Goal: Navigation & Orientation: Find specific page/section

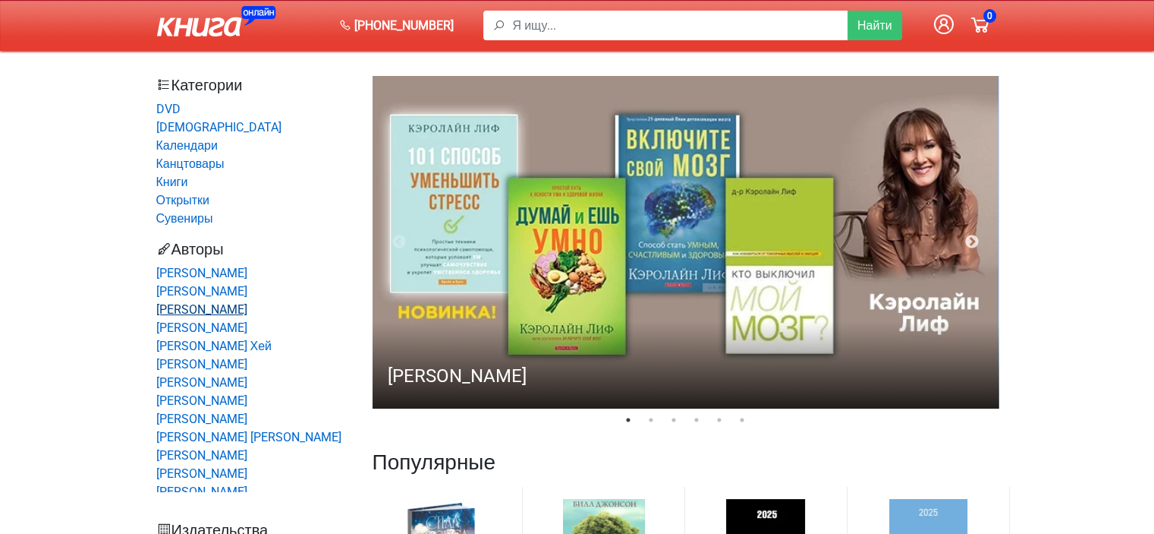
click at [200, 302] on link "[PERSON_NAME]" at bounding box center [201, 309] width 91 height 14
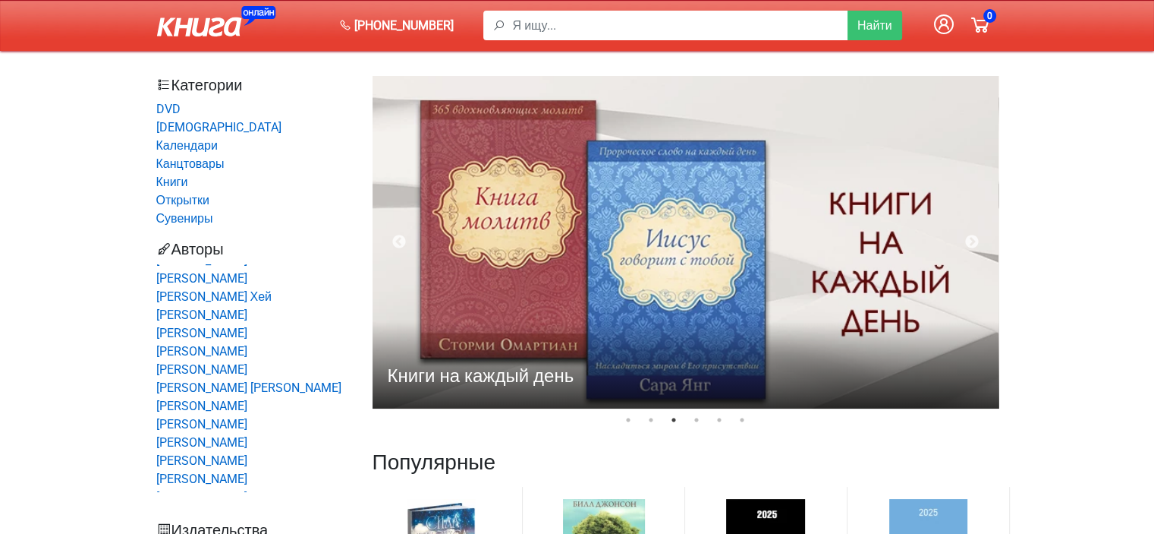
scroll to position [76, 0]
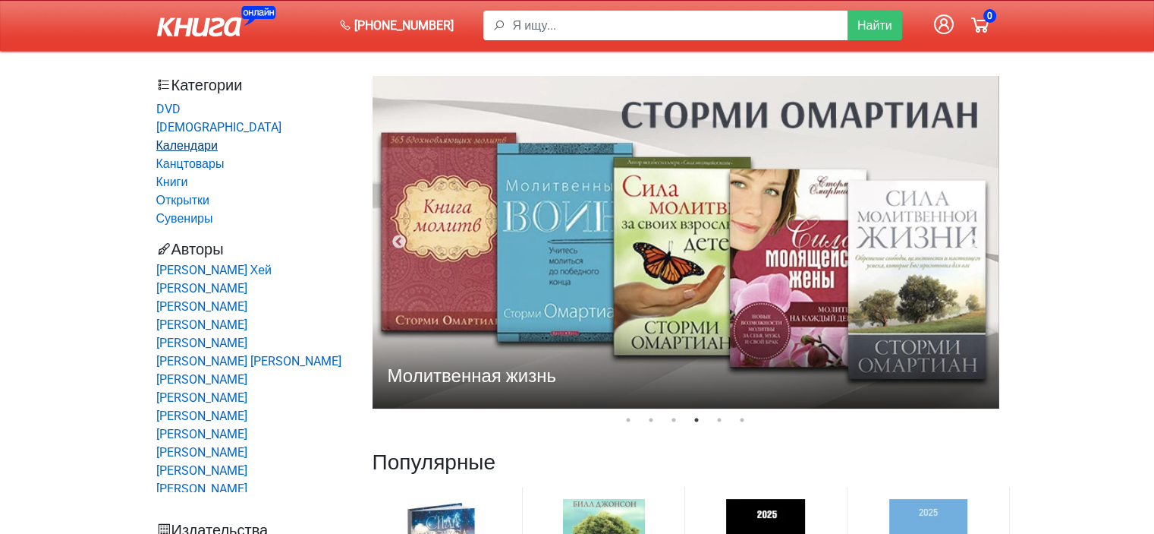
click at [178, 138] on link "Календари" at bounding box center [186, 145] width 61 height 14
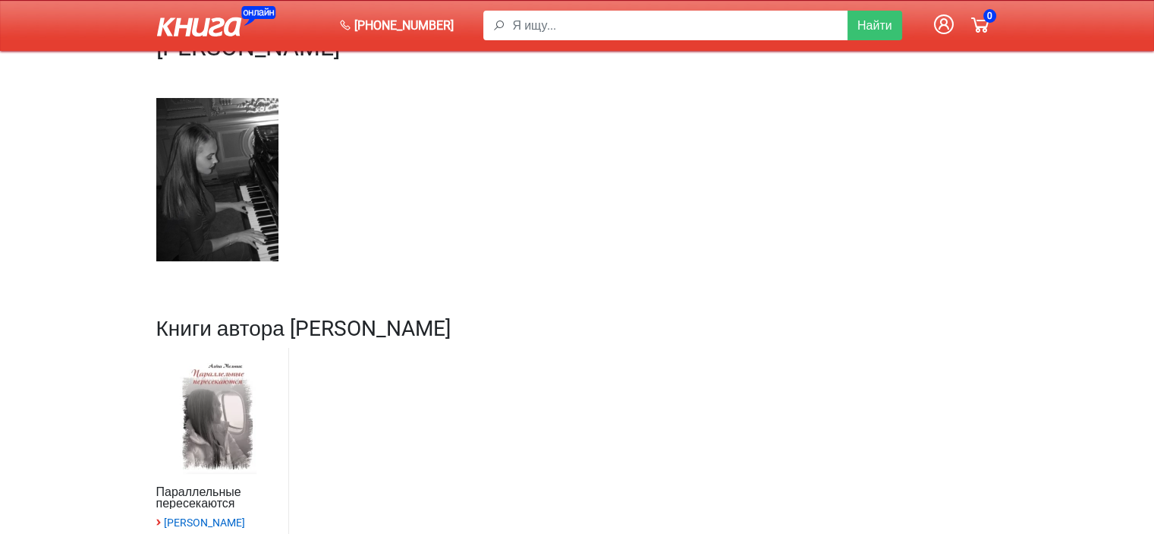
scroll to position [228, 0]
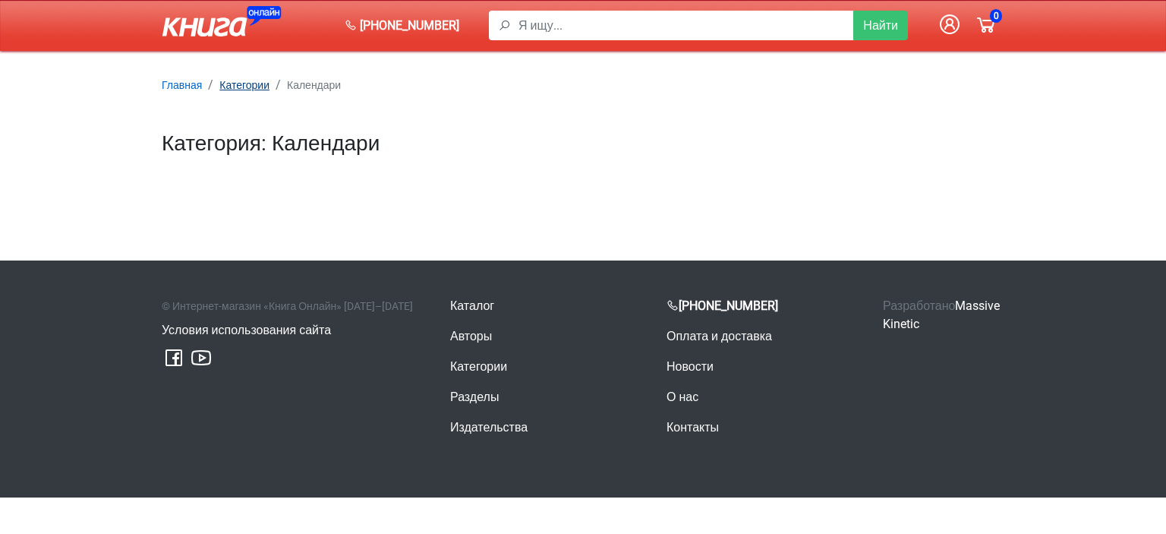
click at [223, 81] on small "Категории" at bounding box center [244, 85] width 50 height 12
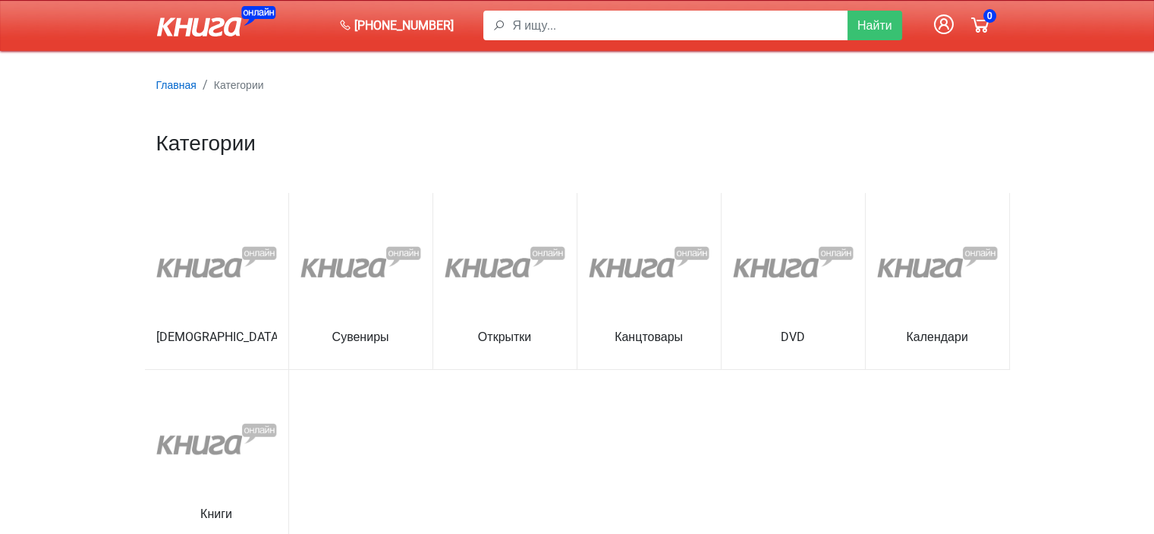
click at [940, 331] on link "Календари" at bounding box center [937, 342] width 121 height 23
